Goal: Use online tool/utility: Utilize a website feature to perform a specific function

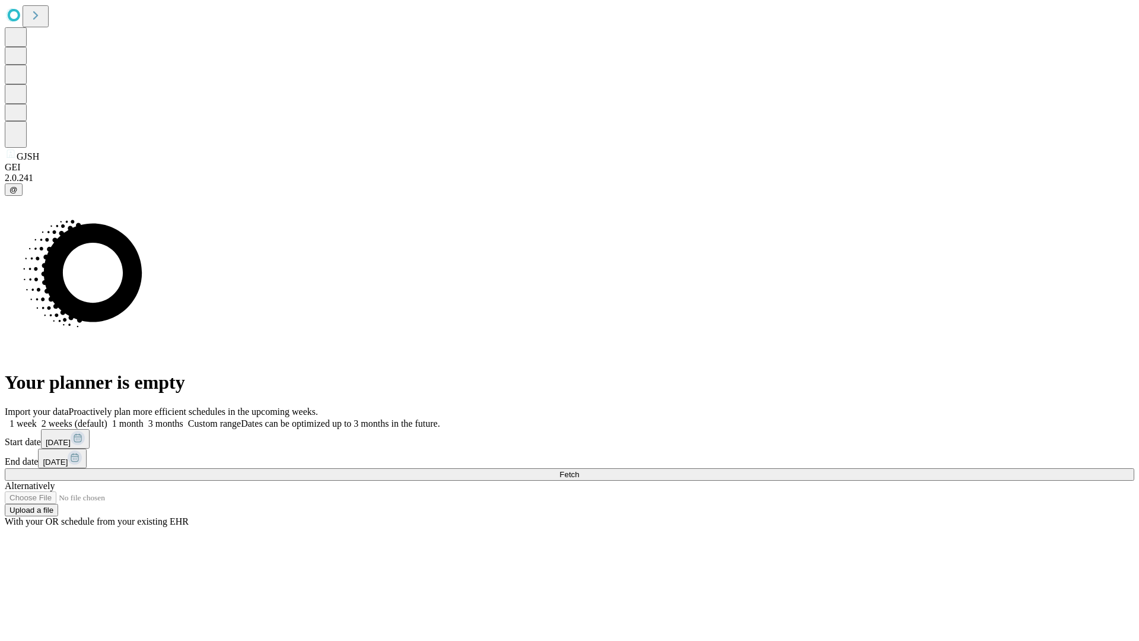
click at [579, 470] on span "Fetch" at bounding box center [570, 474] width 20 height 9
